Goal: Task Accomplishment & Management: Use online tool/utility

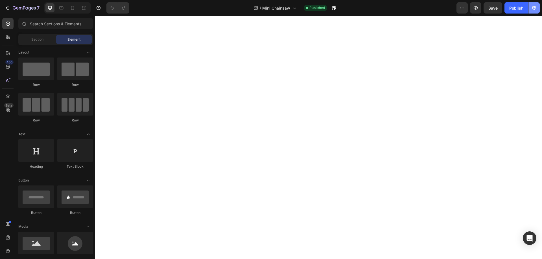
click at [538, 7] on button "button" at bounding box center [533, 7] width 11 height 11
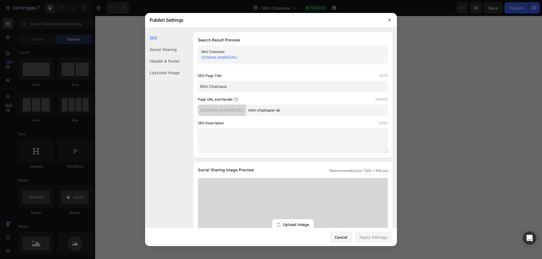
click at [466, 103] on div at bounding box center [271, 129] width 542 height 259
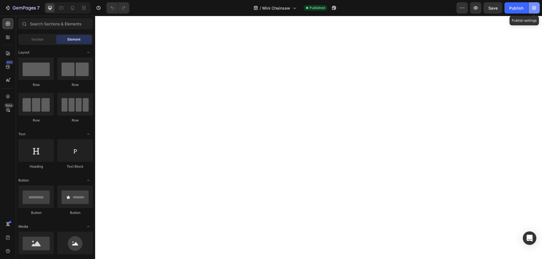
click at [535, 11] on button "button" at bounding box center [533, 7] width 11 height 11
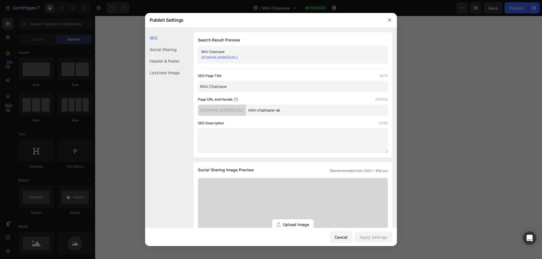
click at [502, 110] on div at bounding box center [271, 129] width 542 height 259
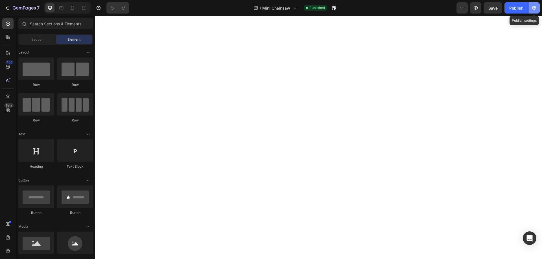
click at [536, 7] on icon "button" at bounding box center [534, 8] width 6 height 6
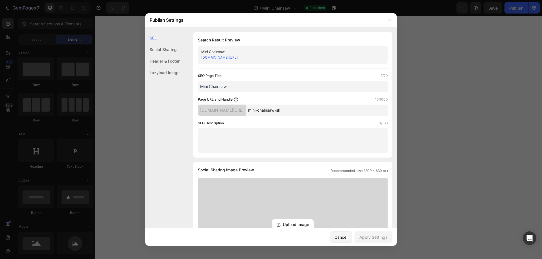
click at [473, 166] on div at bounding box center [271, 129] width 542 height 259
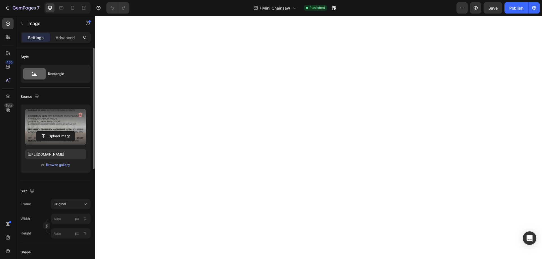
click at [51, 126] on label at bounding box center [55, 127] width 61 height 36
click at [51, 131] on input "file" at bounding box center [55, 136] width 39 height 10
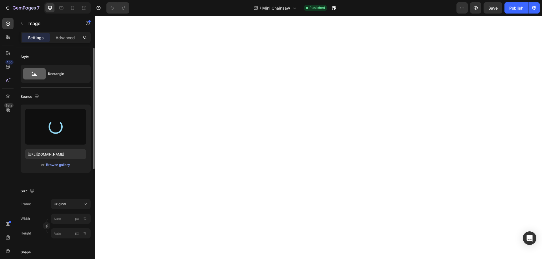
type input "[URL][DOMAIN_NAME]"
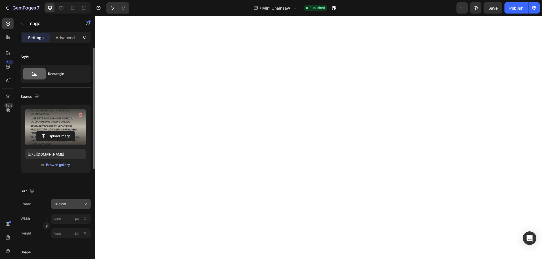
click at [84, 203] on icon at bounding box center [85, 204] width 6 height 6
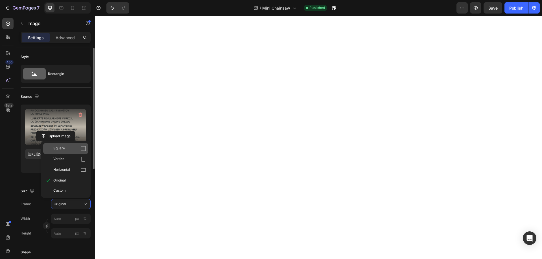
click at [71, 148] on div "Square" at bounding box center [69, 149] width 33 height 6
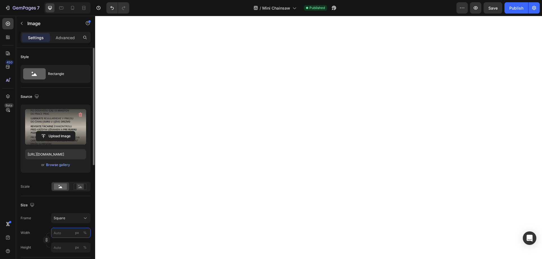
click at [71, 233] on input "px %" at bounding box center [71, 233] width 40 height 10
type input "4"
type input "45"
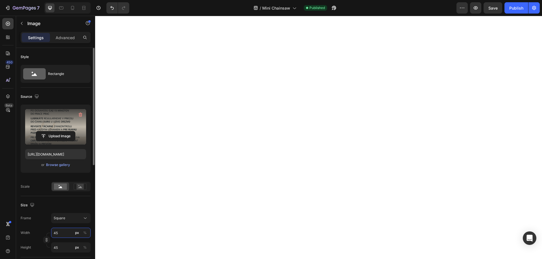
type input "450"
click at [63, 244] on input "450" at bounding box center [71, 248] width 40 height 10
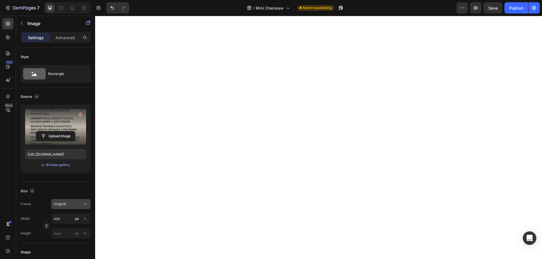
click at [79, 203] on div "Original" at bounding box center [68, 204] width 28 height 5
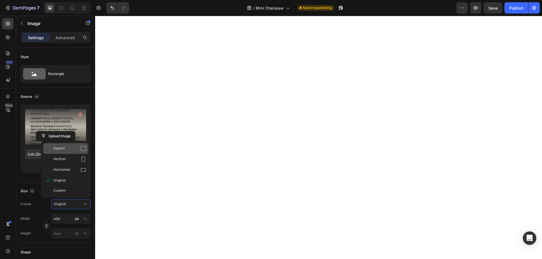
click at [65, 152] on div "Square" at bounding box center [65, 148] width 45 height 11
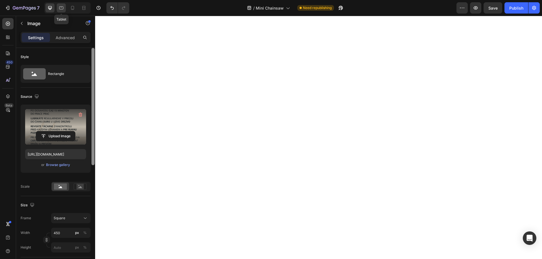
click at [60, 9] on icon at bounding box center [61, 7] width 4 height 3
click at [73, 8] on icon at bounding box center [73, 8] width 6 height 6
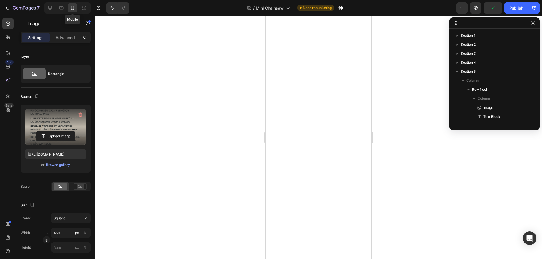
scroll to position [71, 0]
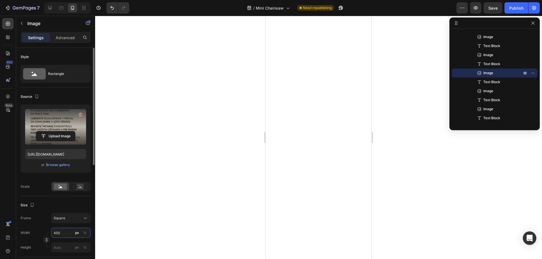
click at [64, 231] on input "450" at bounding box center [71, 233] width 40 height 10
click at [439, 187] on div at bounding box center [318, 138] width 447 height 244
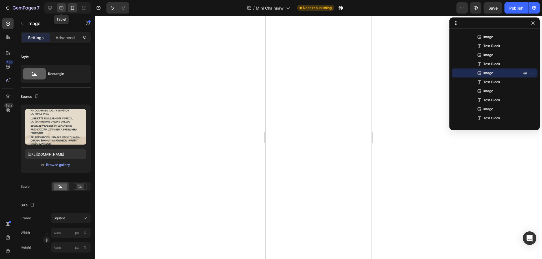
click at [61, 8] on icon at bounding box center [61, 8] width 6 height 6
type input "450"
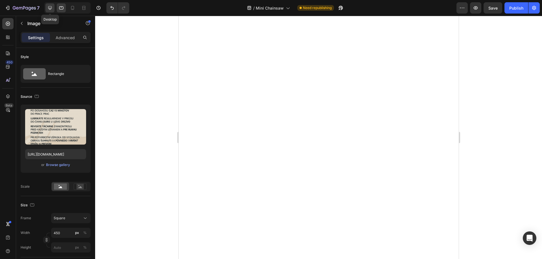
click at [49, 7] on icon at bounding box center [50, 8] width 6 height 6
click at [58, 7] on div at bounding box center [61, 7] width 9 height 9
click at [73, 7] on icon at bounding box center [73, 8] width 6 height 6
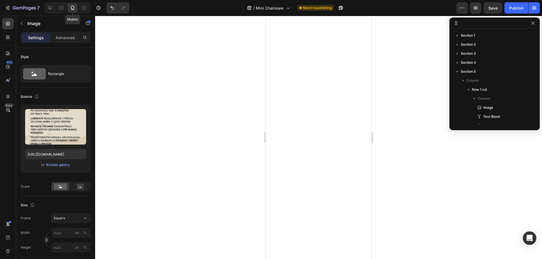
scroll to position [71, 0]
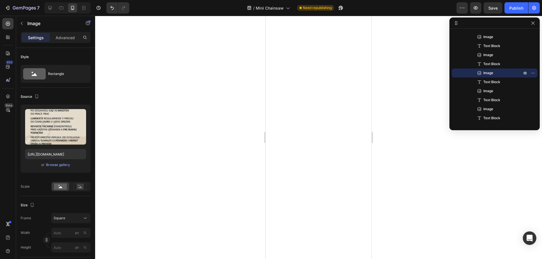
click at [416, 111] on div at bounding box center [318, 138] width 447 height 244
click at [49, 8] on icon at bounding box center [50, 8] width 4 height 4
type input "450"
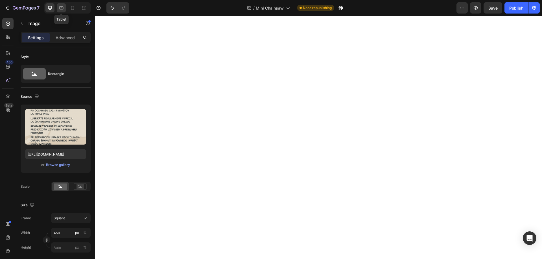
click at [61, 6] on icon at bounding box center [61, 7] width 4 height 3
click at [74, 6] on icon at bounding box center [73, 8] width 6 height 6
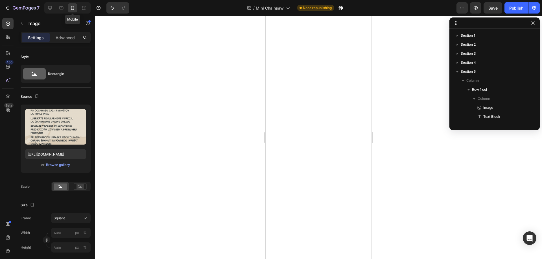
scroll to position [71, 0]
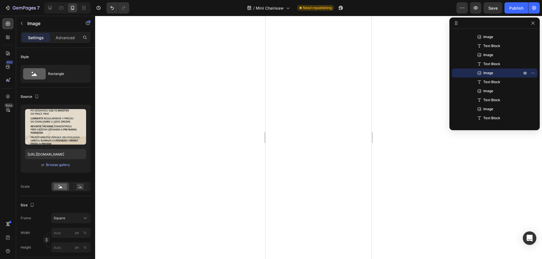
click at [399, 144] on div at bounding box center [318, 138] width 447 height 244
click at [495, 9] on span "Save" at bounding box center [492, 8] width 9 height 5
click at [532, 24] on icon "button" at bounding box center [532, 23] width 5 height 5
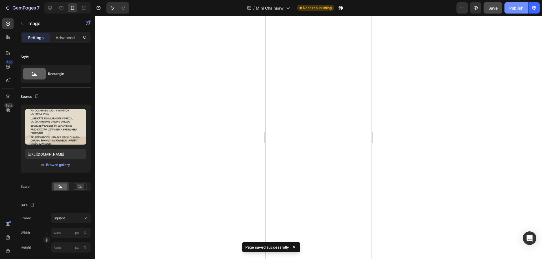
click at [517, 10] on div "Publish" at bounding box center [516, 8] width 14 height 6
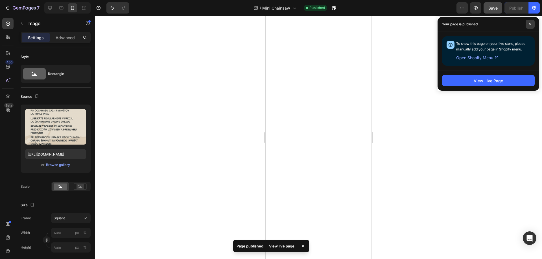
drag, startPoint x: 530, startPoint y: 26, endPoint x: 501, endPoint y: 34, distance: 29.6
click at [530, 26] on span at bounding box center [529, 24] width 9 height 9
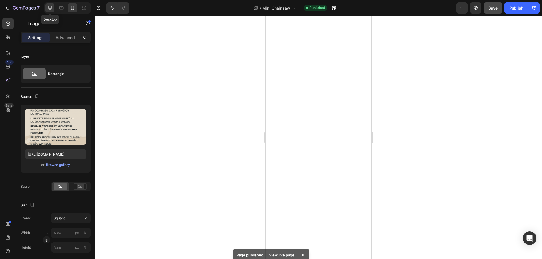
click at [50, 6] on icon at bounding box center [50, 8] width 6 height 6
type input "450"
click at [65, 8] on div at bounding box center [61, 7] width 9 height 9
click at [71, 8] on icon at bounding box center [72, 8] width 3 height 4
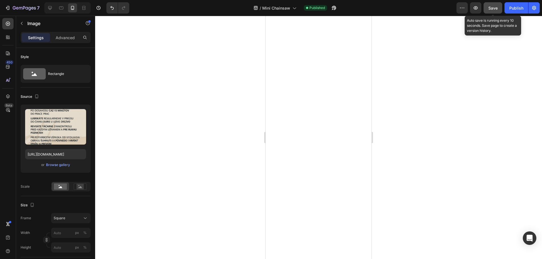
click at [492, 6] on span "Save" at bounding box center [492, 8] width 9 height 5
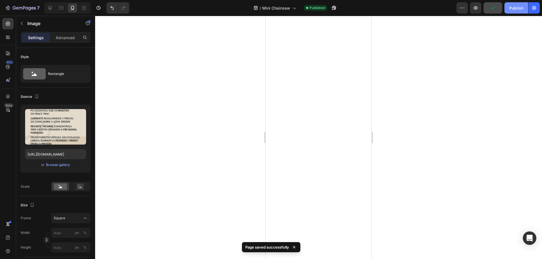
click at [515, 7] on div "Publish" at bounding box center [516, 8] width 14 height 6
